Goal: Navigation & Orientation: Find specific page/section

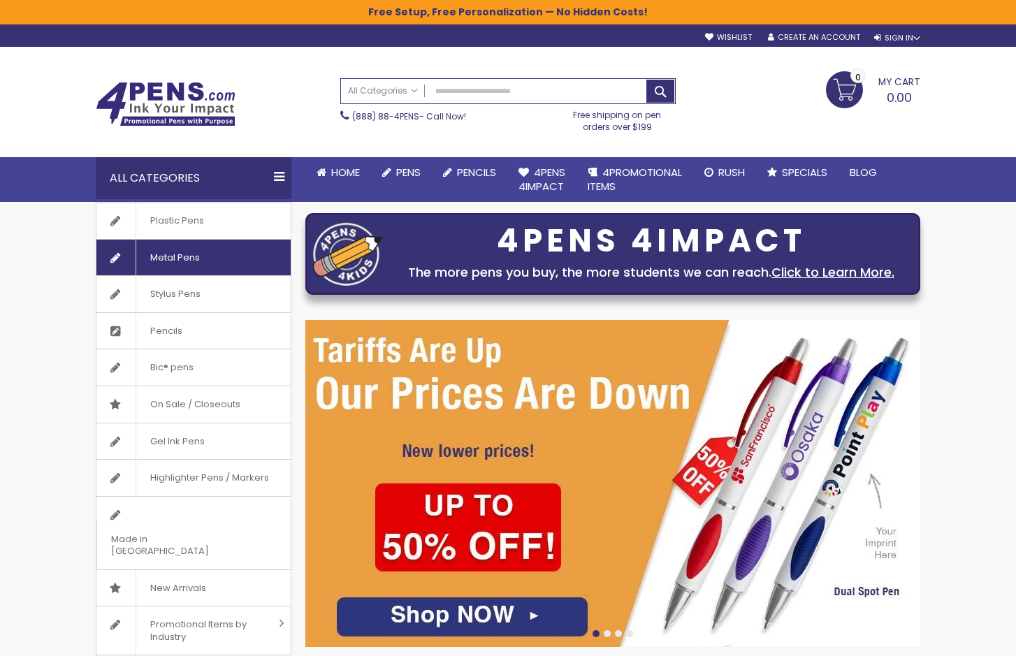
click at [209, 252] on span "Metal Pens" at bounding box center [175, 258] width 78 height 36
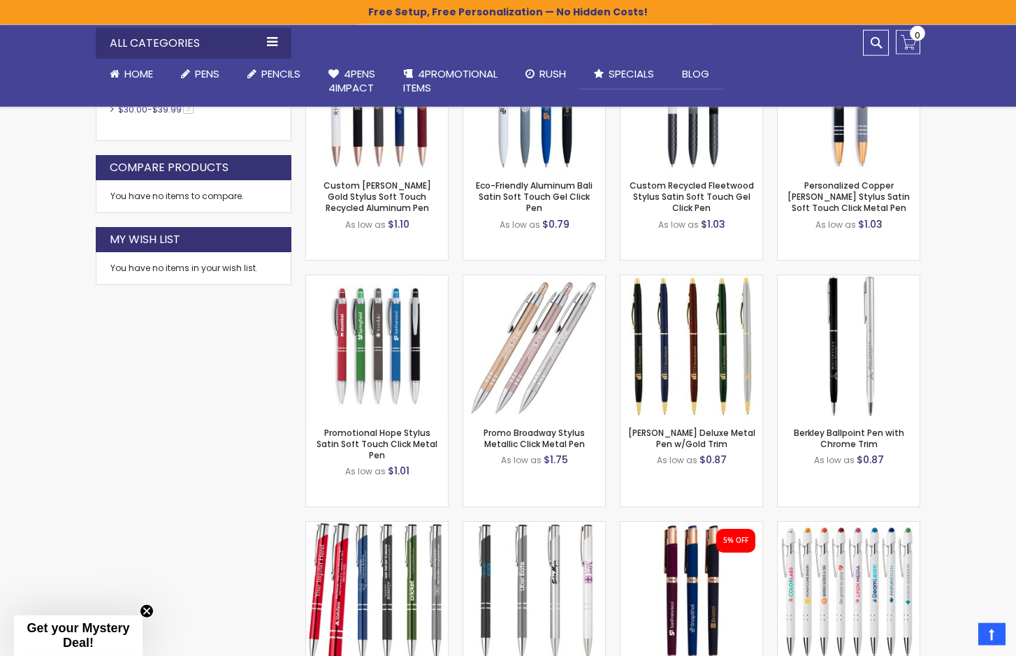
scroll to position [725, 0]
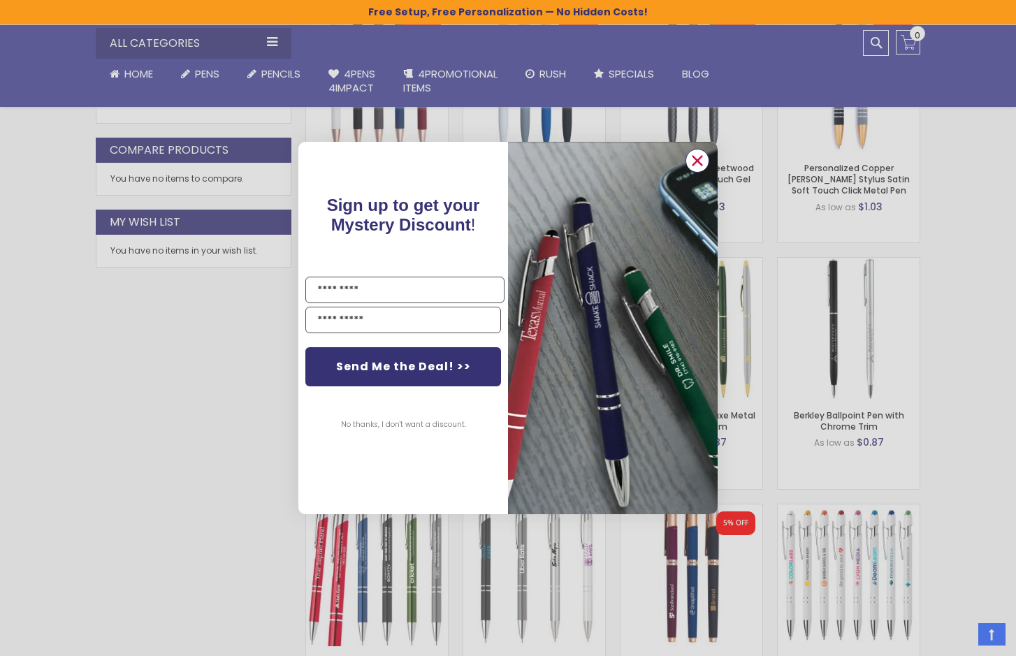
click at [699, 158] on circle "Close dialog" at bounding box center [697, 160] width 21 height 21
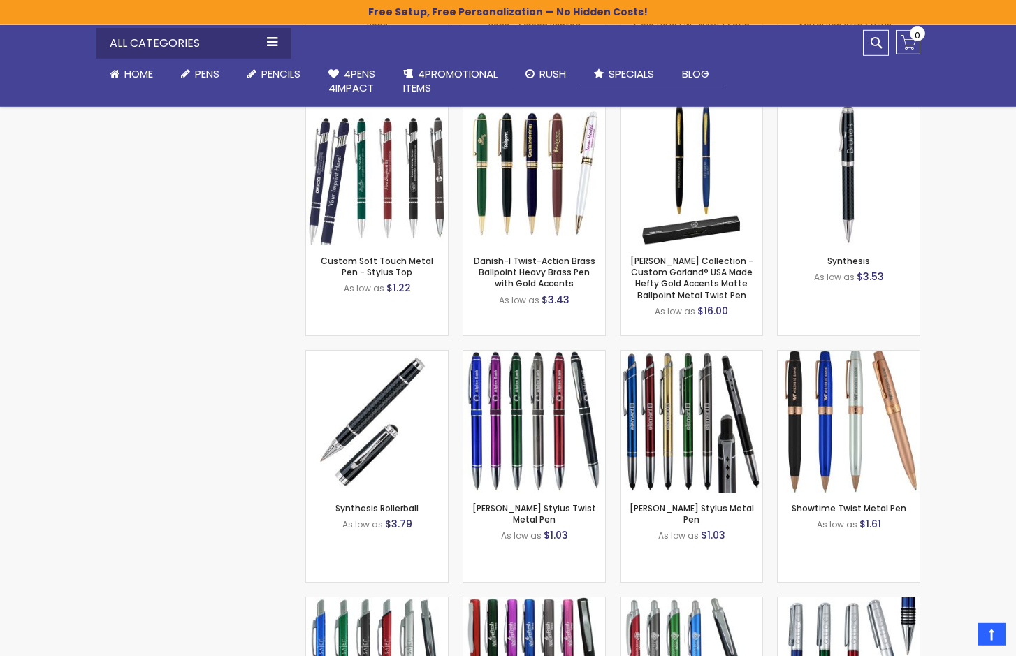
scroll to position [1373, 0]
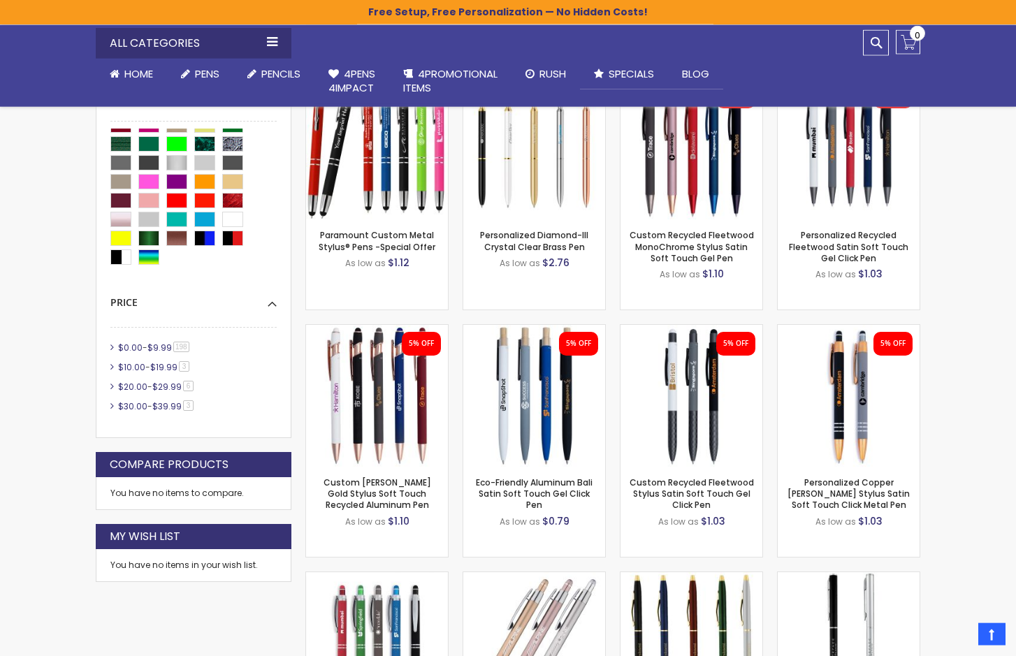
scroll to position [412, 0]
